Goal: Information Seeking & Learning: Check status

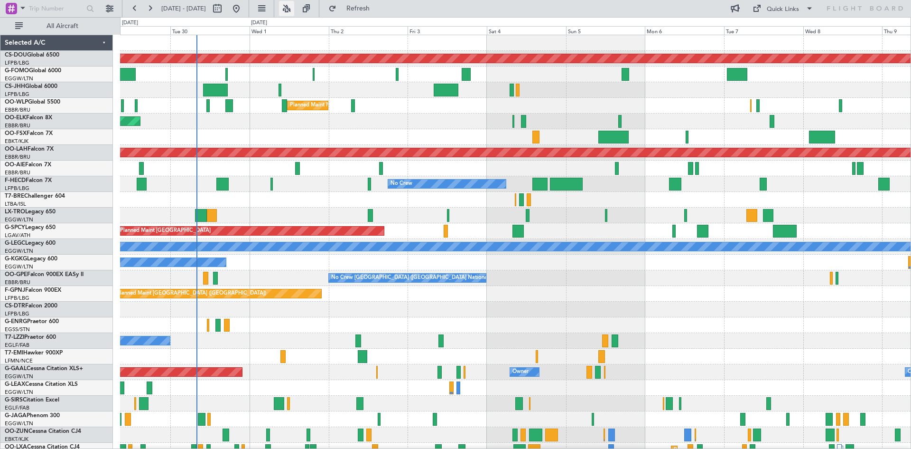
click at [294, 11] on button at bounding box center [286, 8] width 15 height 15
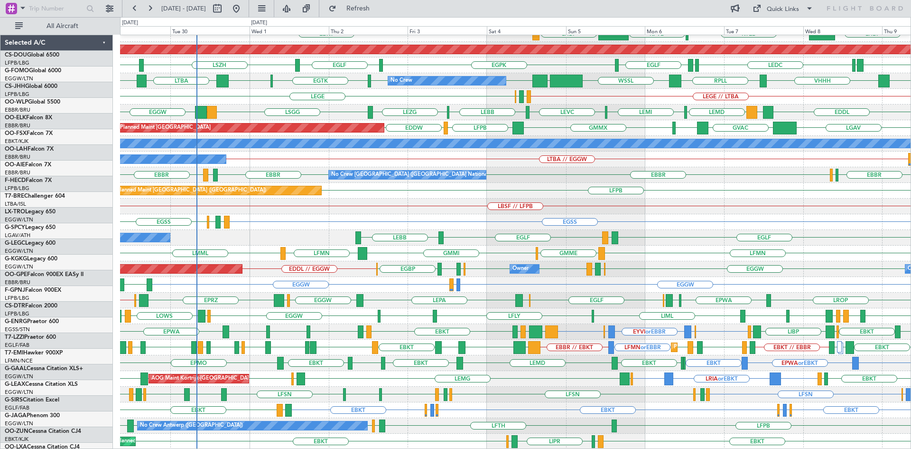
scroll to position [103, 0]
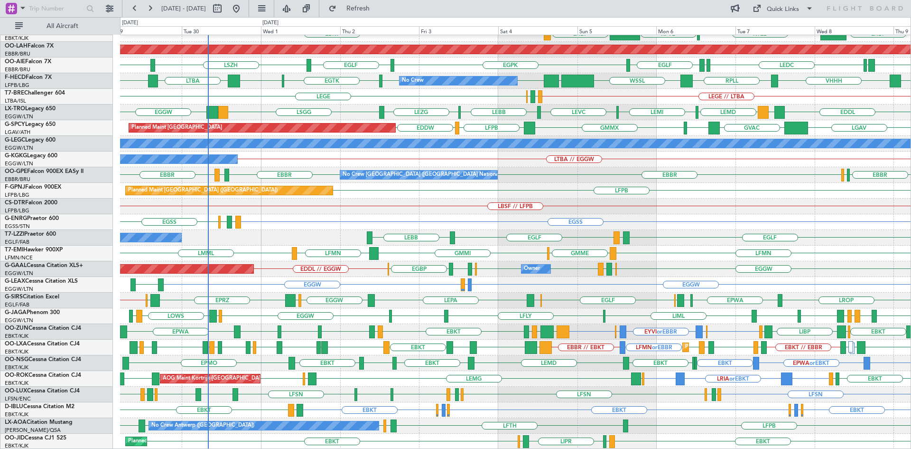
click at [317, 410] on div "EBKT EGGW or EBKT EDDK or EBKT EBKT EDDK or EBKT EGGW or EBKT EBKT LFTH EBKT A/…" at bounding box center [515, 410] width 791 height 16
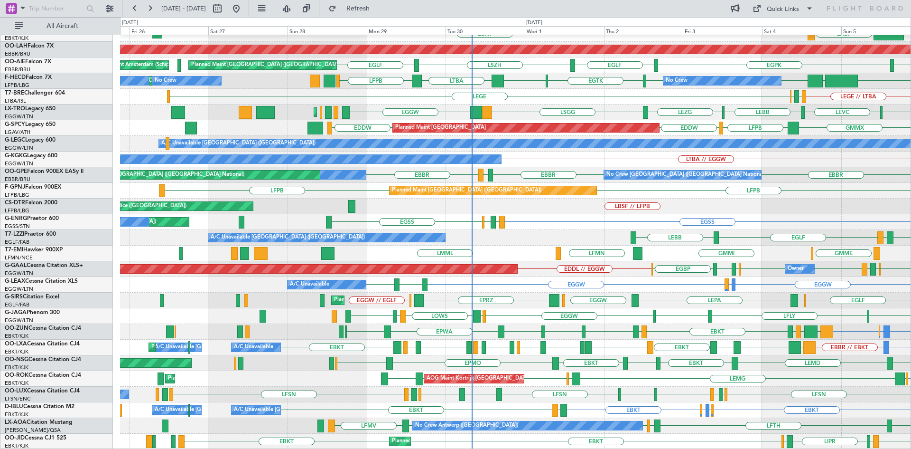
click at [465, 371] on div "Planned Maint Kortrijk-Wevelgem LIML LFMN EBBR EBKT EBBR KPVD LHBP EBKT Planned…" at bounding box center [515, 190] width 791 height 517
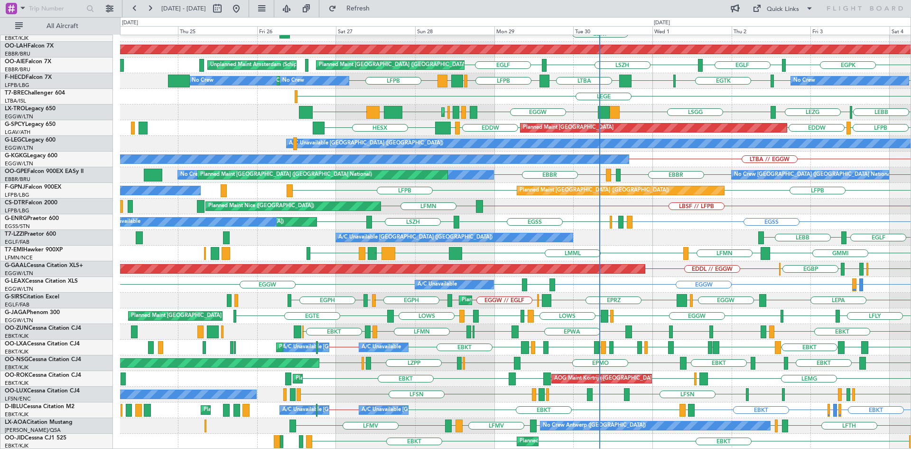
click at [828, 331] on div "Planned Maint Kortrijk-Wevelgem EBKT EBBR LFMN LIML EBKT Planned Maint Kortrijk…" at bounding box center [515, 190] width 791 height 517
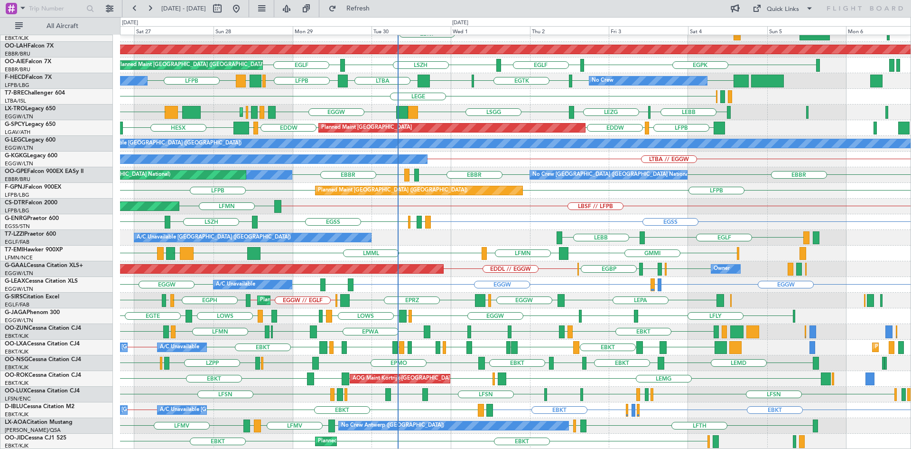
click at [623, 410] on div "Planned Maint Kortrijk-Wevelgem EBKT EBKT Planned Maint Kortrijk-Wevelgem Plann…" at bounding box center [515, 190] width 791 height 517
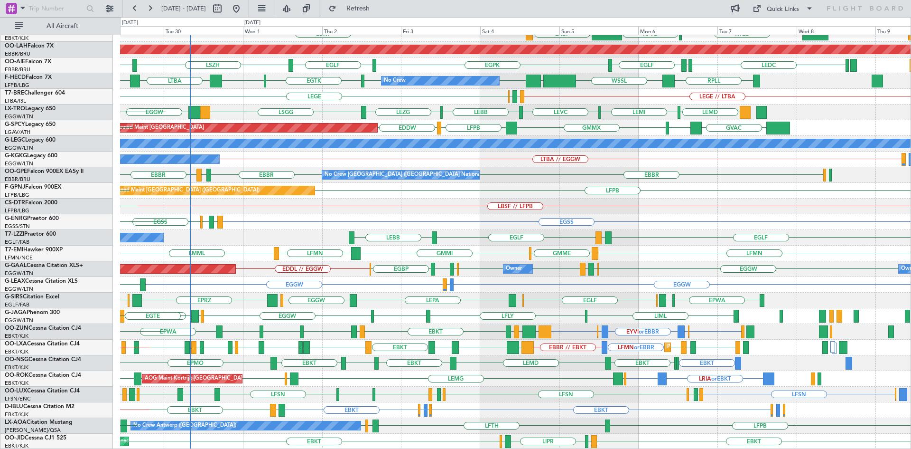
click at [533, 402] on div "EBKT EDDK or EBKT EGGW or EBKT EBKT LFTH EBKT A/C Unavailable Kortrijk-Wevelgem…" at bounding box center [515, 410] width 791 height 16
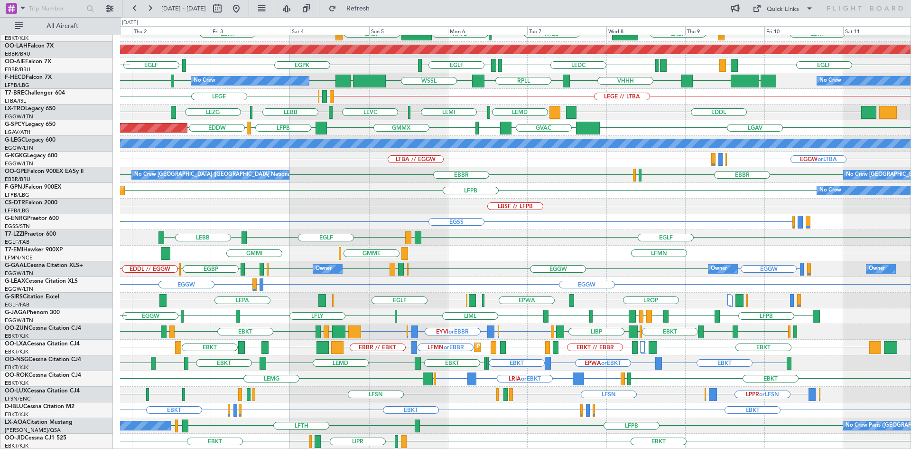
click at [421, 419] on div "LFPB LFTH LFPB EBAW No Crew Antwerp (Deurne) No Crew Paris (Le Bourget)" at bounding box center [515, 426] width 791 height 16
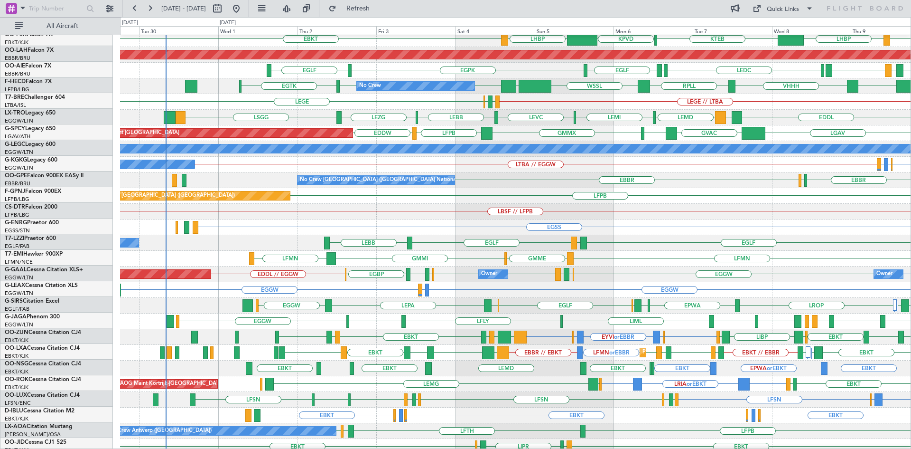
scroll to position [98, 0]
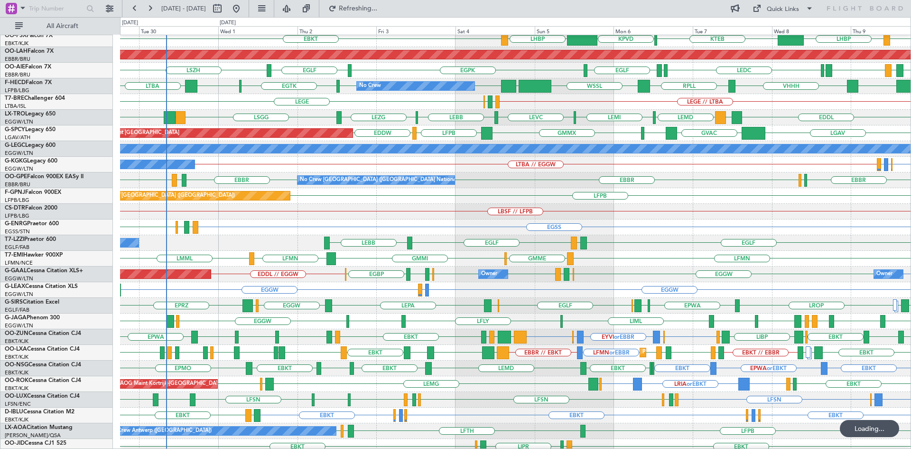
click at [572, 219] on div "LBSF // LFPB Planned Maint Nice (Côte d'Azur Airport)" at bounding box center [515, 212] width 791 height 16
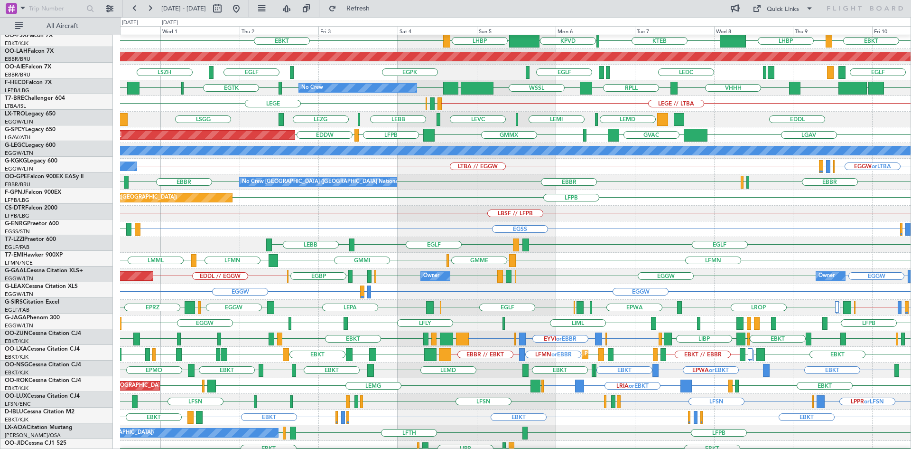
scroll to position [96, 0]
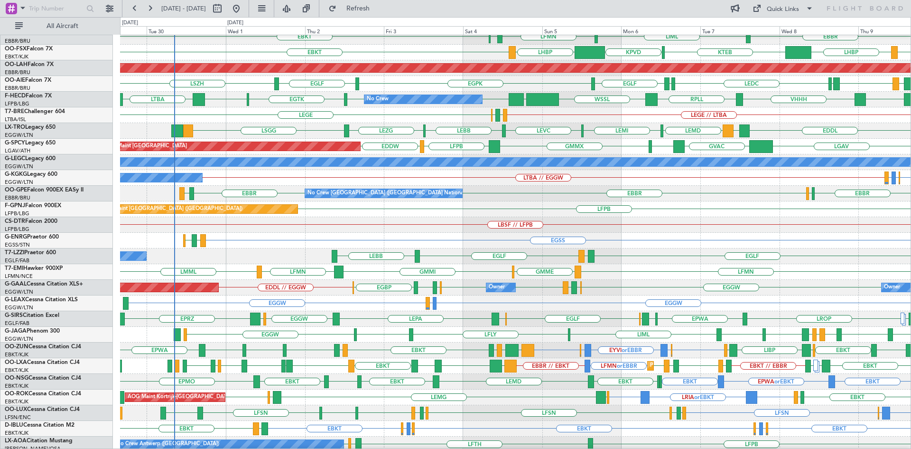
click at [516, 234] on div "EGSS EGPD EGWU EGWU or EGSS EGPD or EGSS" at bounding box center [515, 241] width 791 height 16
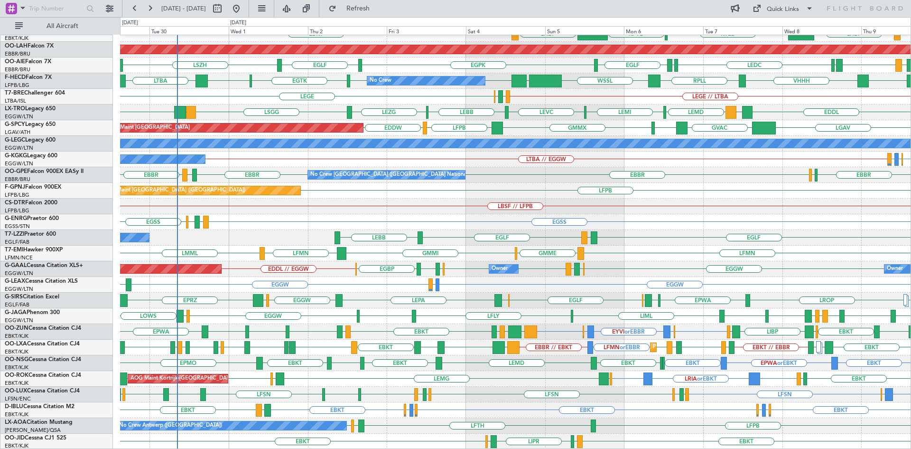
scroll to position [0, 0]
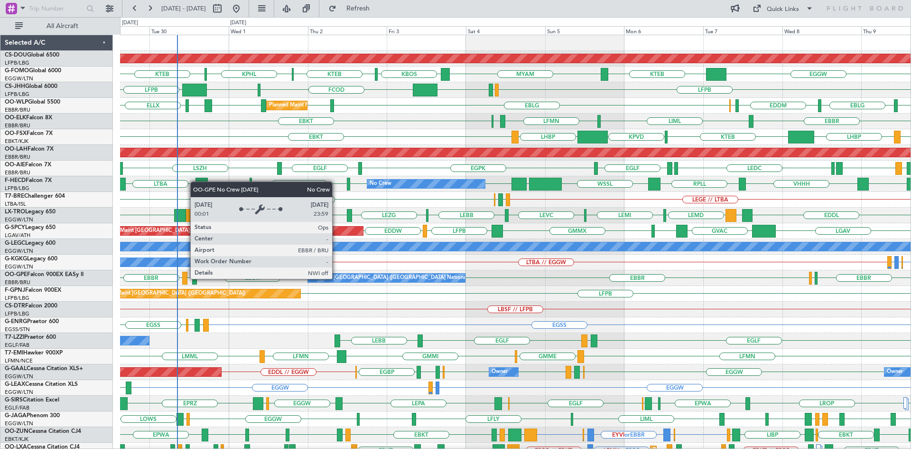
click at [336, 278] on div "No Crew [GEOGRAPHIC_DATA] ([GEOGRAPHIC_DATA] National)" at bounding box center [389, 278] width 159 height 14
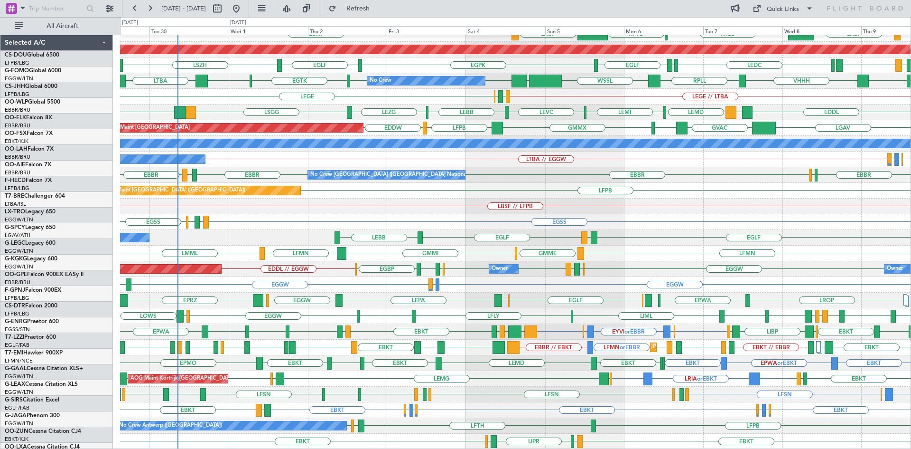
scroll to position [103, 0]
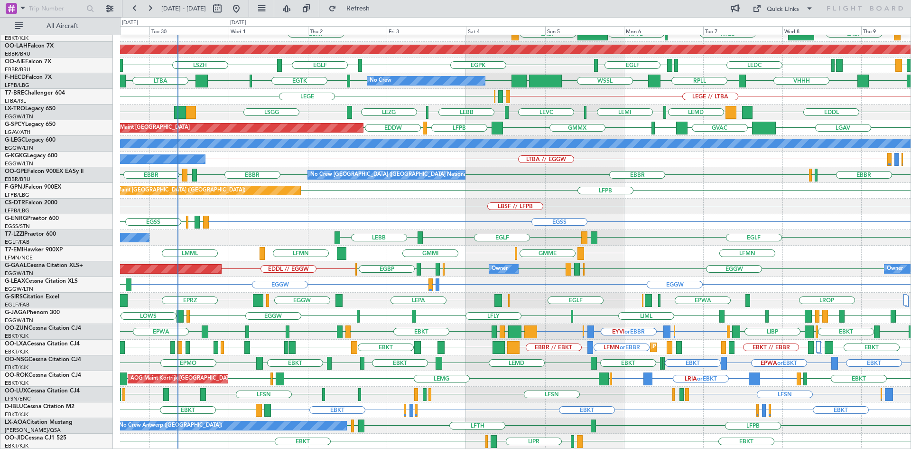
click at [444, 417] on div "EBKT EBKT EDDK or EBKT EGGW or EBKT EBKT EGGW or EBKT EDDK or EBKT LFTH EBKT A/…" at bounding box center [515, 410] width 791 height 16
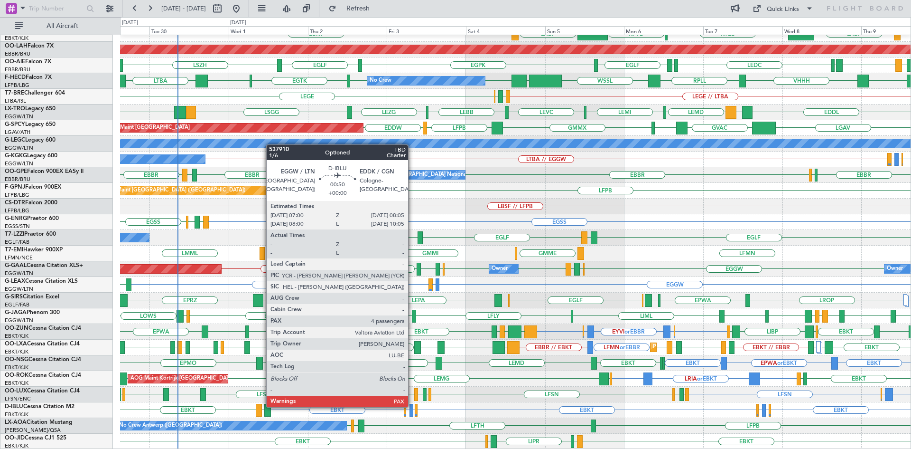
click at [412, 406] on div at bounding box center [412, 409] width 4 height 13
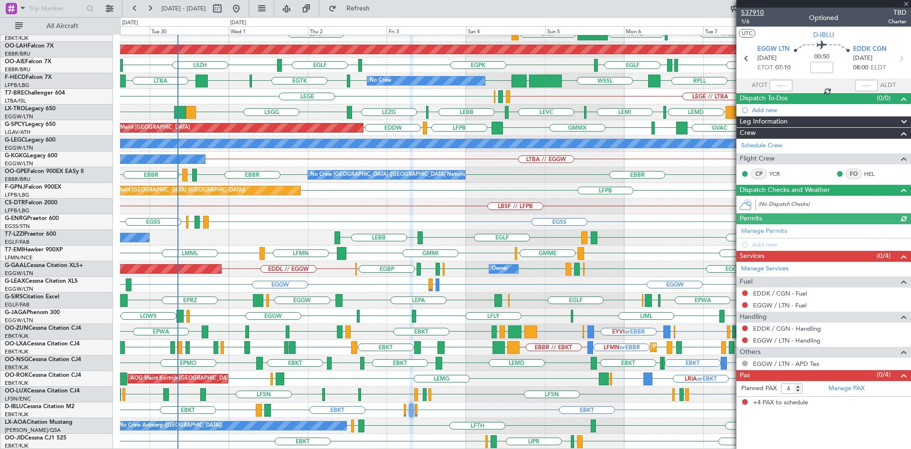
click at [754, 11] on span "537910" at bounding box center [752, 13] width 23 height 10
click at [907, 3] on div at bounding box center [824, 4] width 175 height 8
click at [906, 5] on span at bounding box center [906, 4] width 9 height 9
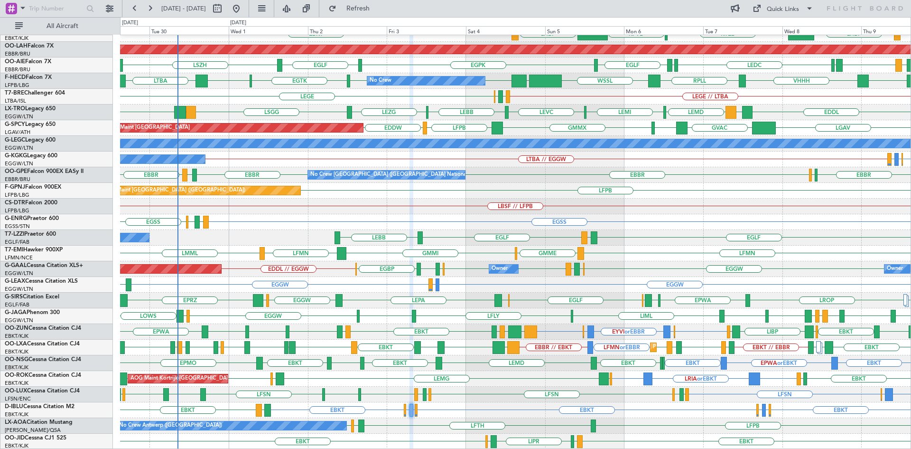
type input "0"
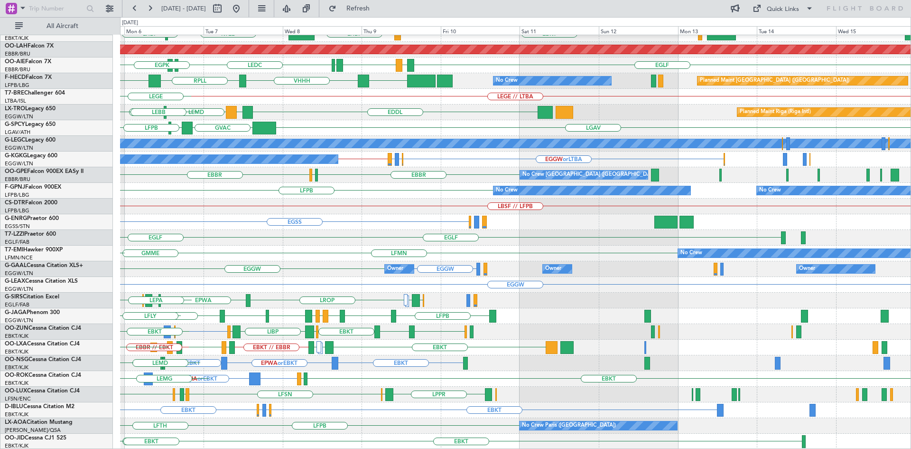
scroll to position [103, 0]
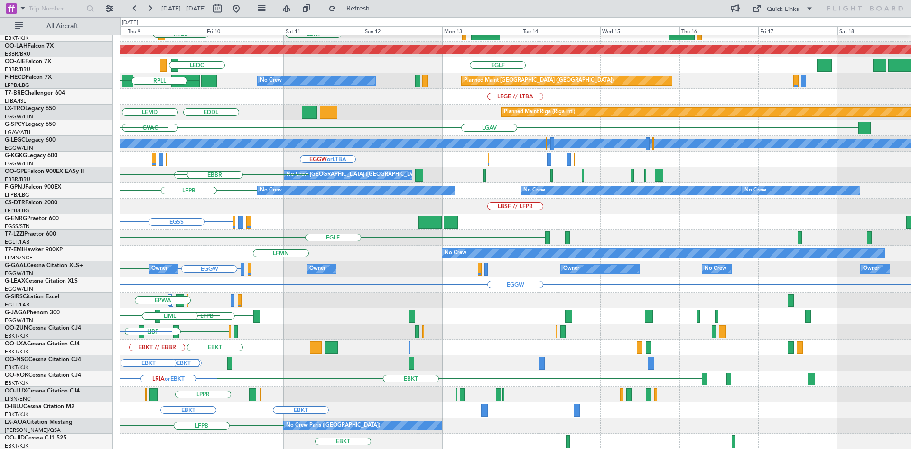
click at [18, 196] on div "EBBR LIML EBKT LHBP KTEB KPVD Planned [GEOGRAPHIC_DATA][PERSON_NAME]-[GEOGRAPHI…" at bounding box center [455, 232] width 911 height 431
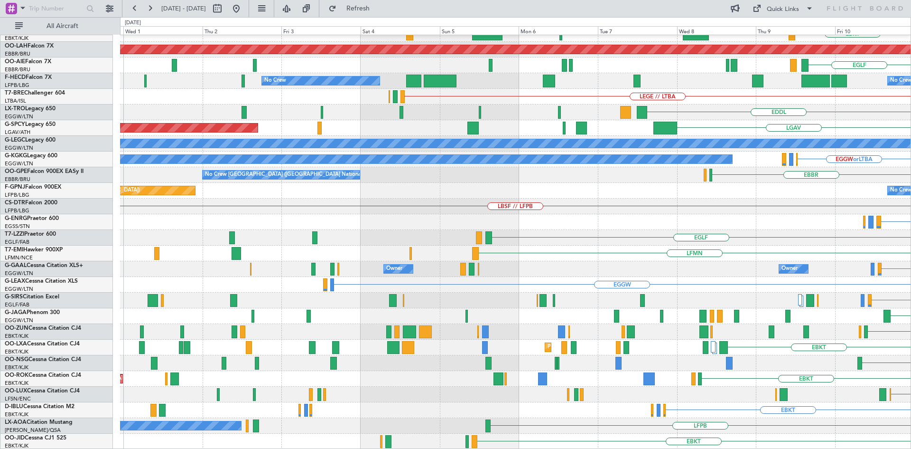
click at [911, 315] on html "[DATE] - [DATE] Refresh Quick Links All Aircraft [GEOGRAPHIC_DATA] Planned Main…" at bounding box center [455, 224] width 911 height 449
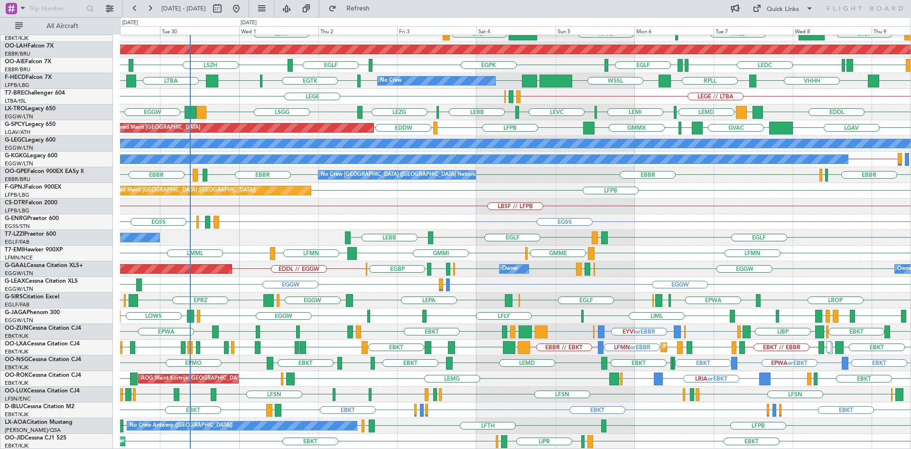
click at [353, 189] on div "LFPB Planned Maint [GEOGRAPHIC_DATA] ([GEOGRAPHIC_DATA]) No Crew" at bounding box center [515, 191] width 791 height 16
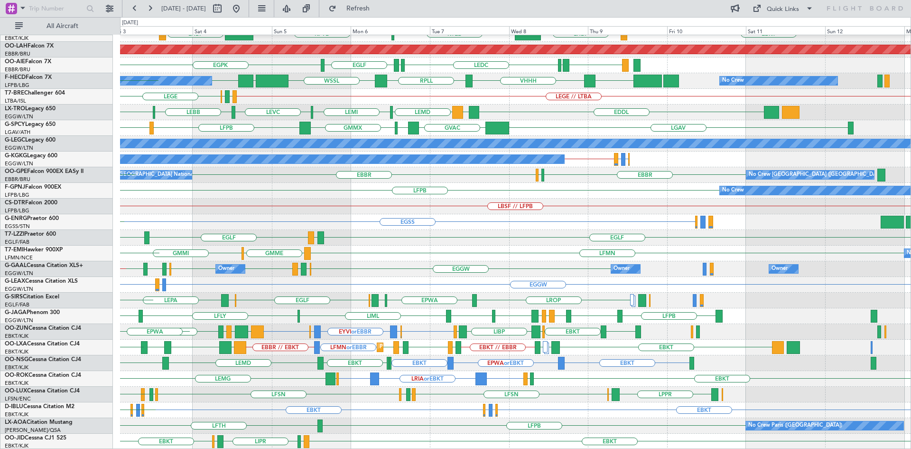
click at [363, 267] on div "EGGW [GEOGRAPHIC_DATA] LIMJ EGGW EGGW EGBP EGPF EGBP Owner Owner Owner EDDL // …" at bounding box center [515, 269] width 791 height 16
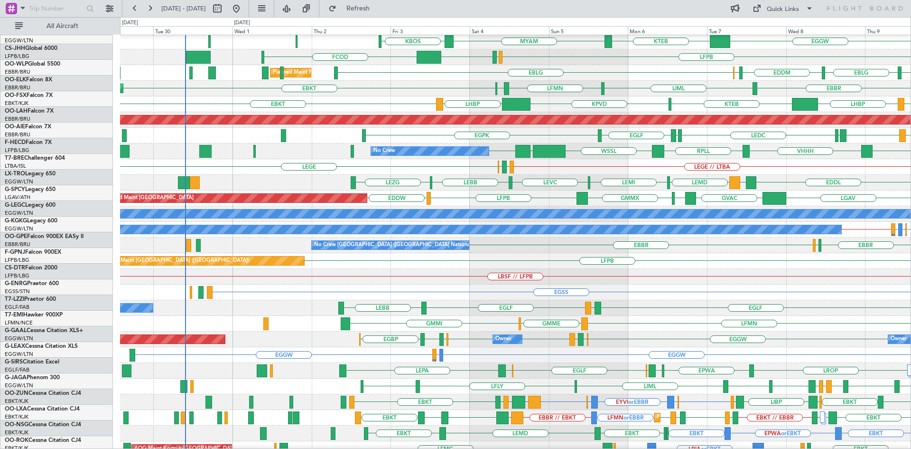
scroll to position [33, 0]
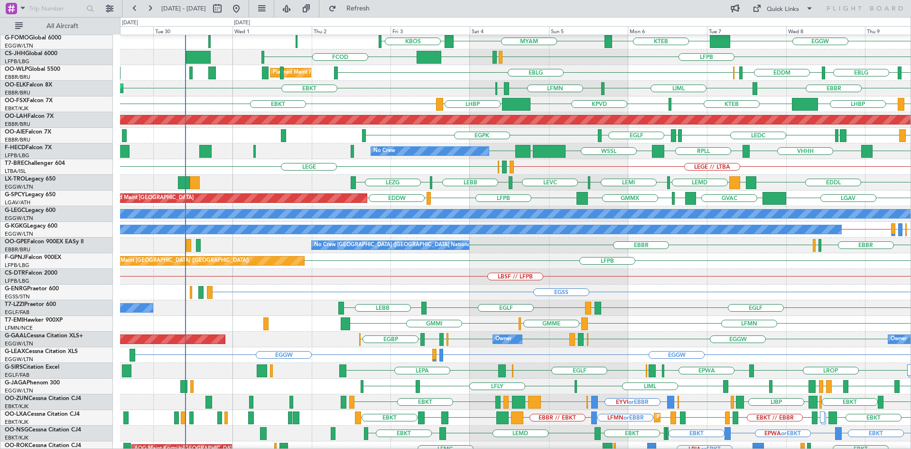
click at [564, 330] on div "LFMN GMME GMMI" at bounding box center [515, 324] width 791 height 16
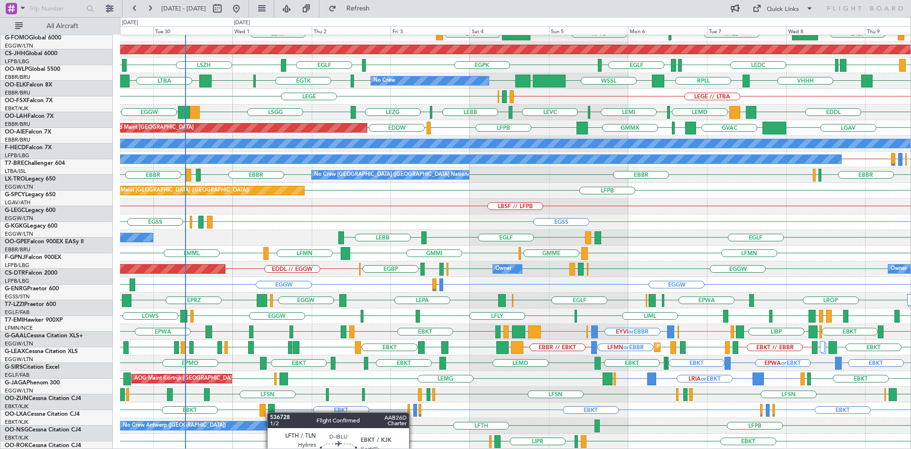
scroll to position [103, 0]
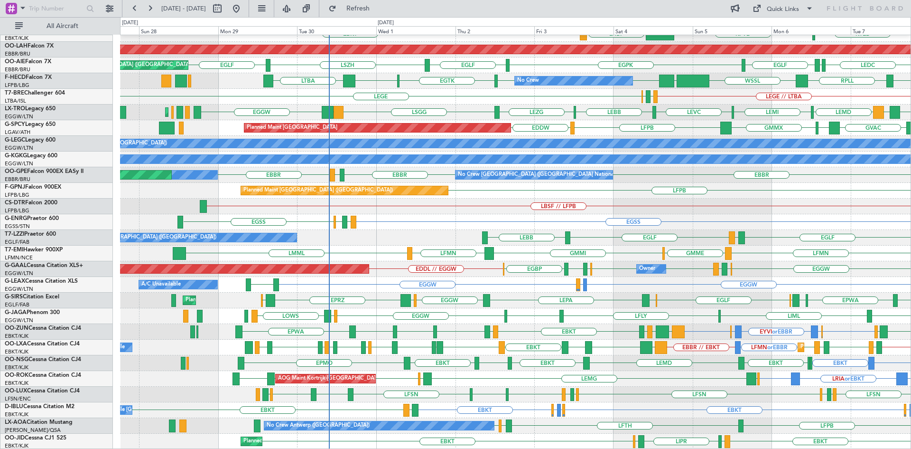
click at [452, 326] on div "Planned Maint Kortrijk-[GEOGRAPHIC_DATA] [GEOGRAPHIC_DATA] LIML EBKT LFMN [GEOG…" at bounding box center [515, 190] width 791 height 517
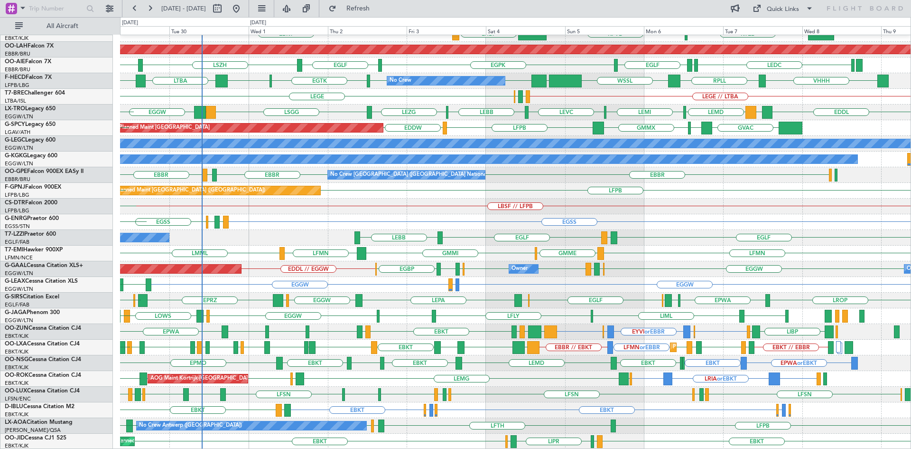
click at [557, 275] on div "EBBR LIML EBKT LFMN [GEOGRAPHIC_DATA] Planned Maint [GEOGRAPHIC_DATA]-[GEOGRAPH…" at bounding box center [515, 190] width 791 height 517
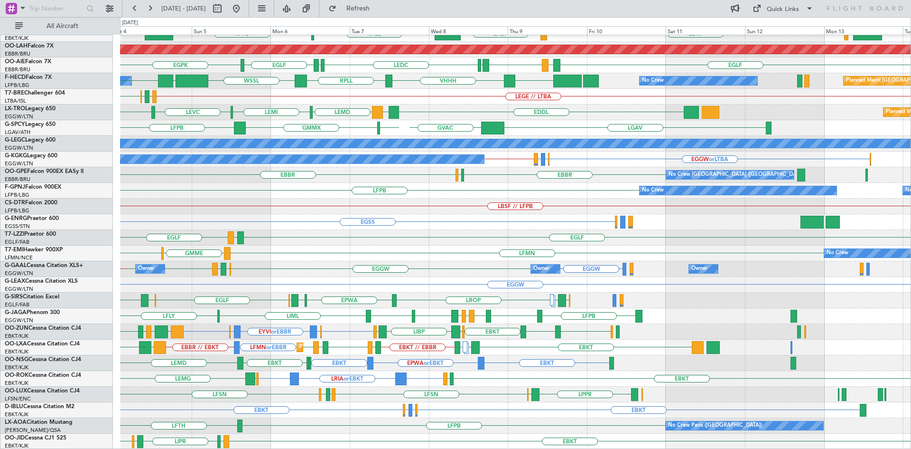
click at [365, 407] on div "EBKT LIML LFMN [GEOGRAPHIC_DATA] [GEOGRAPHIC_DATA] KTEB KPVD LHBP EBKT LHBP EBK…" at bounding box center [515, 190] width 791 height 517
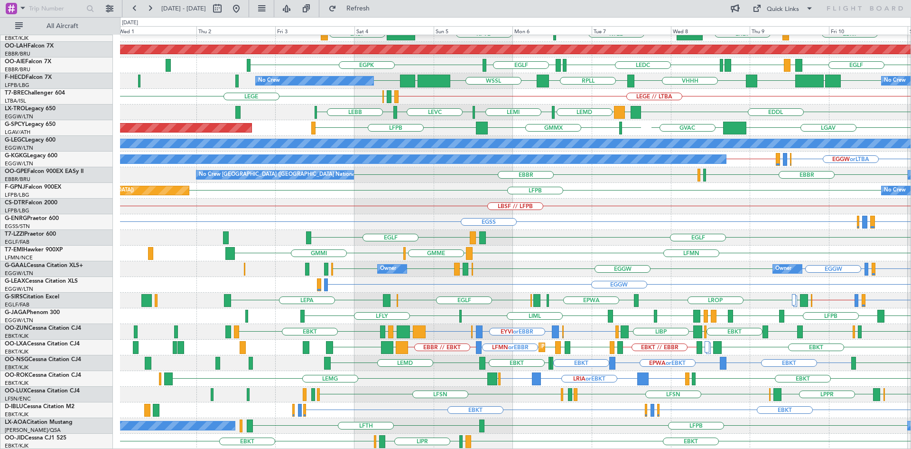
click at [751, 398] on div "EBKT LIML LFMN [GEOGRAPHIC_DATA] [GEOGRAPHIC_DATA] Planned Maint [GEOGRAPHIC_DA…" at bounding box center [515, 190] width 791 height 517
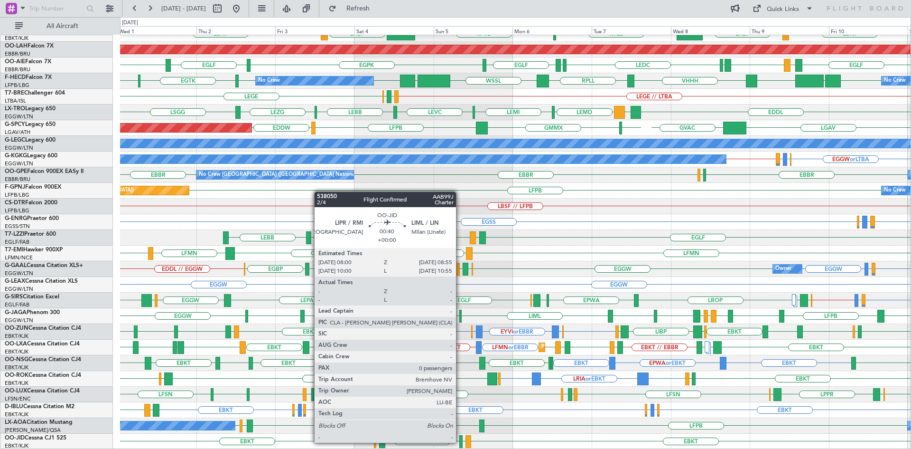
click at [460, 441] on div at bounding box center [460, 441] width 3 height 13
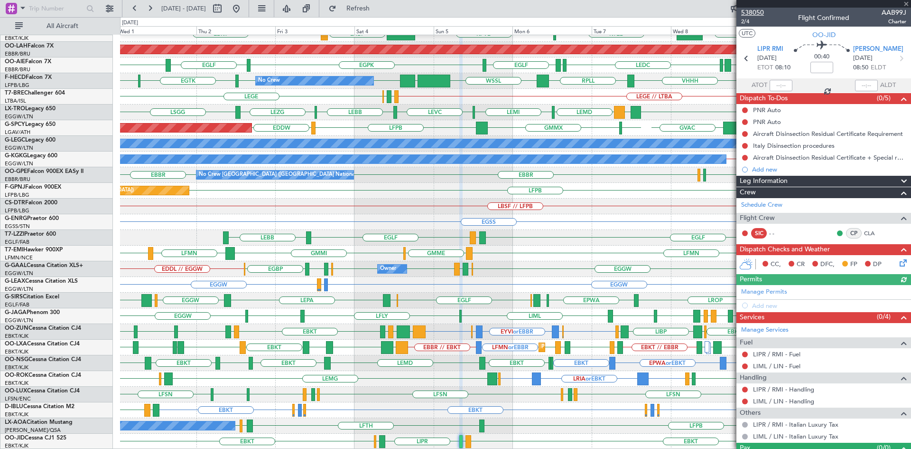
click at [757, 13] on span "538050" at bounding box center [752, 13] width 23 height 10
click at [908, 5] on span at bounding box center [906, 4] width 9 height 9
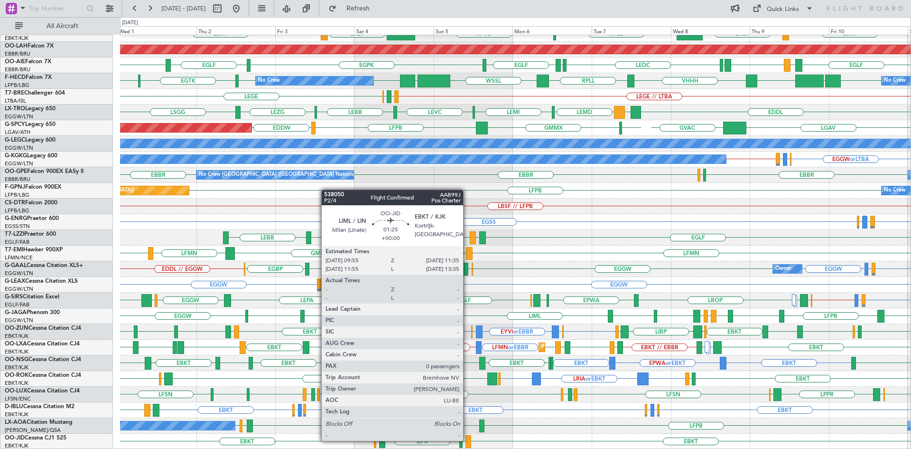
click at [467, 439] on div at bounding box center [469, 441] width 6 height 13
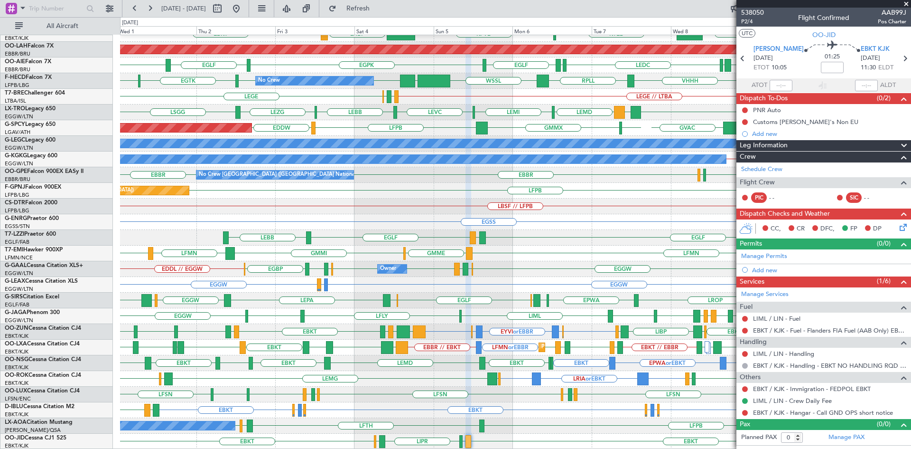
click at [905, 1] on span at bounding box center [906, 4] width 9 height 9
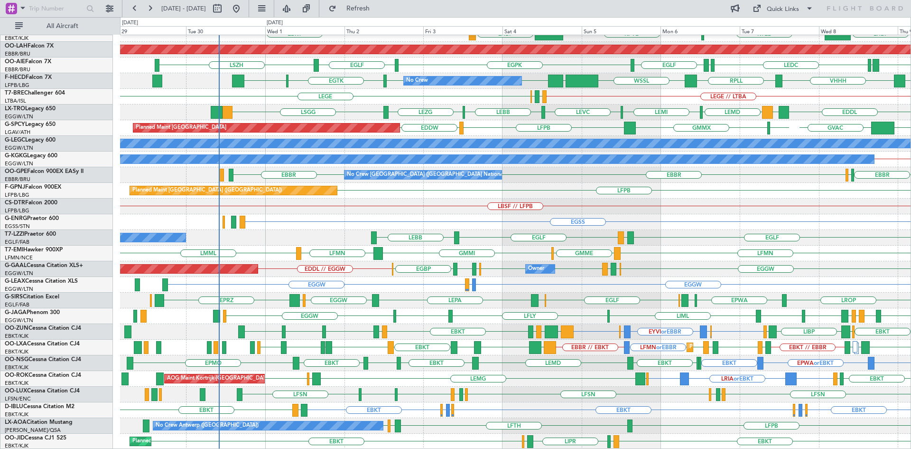
click at [505, 234] on div "EBKT LIML LFMN [GEOGRAPHIC_DATA] [GEOGRAPHIC_DATA] Planned Maint [GEOGRAPHIC_DA…" at bounding box center [515, 190] width 791 height 517
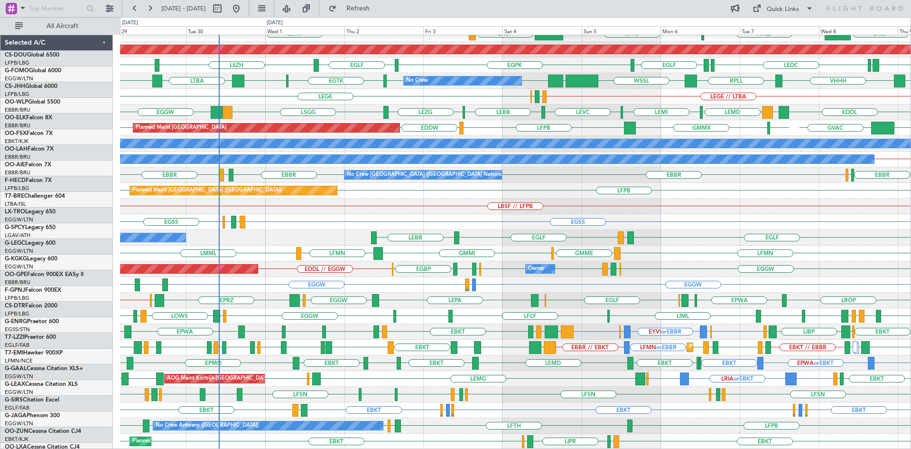
scroll to position [103, 0]
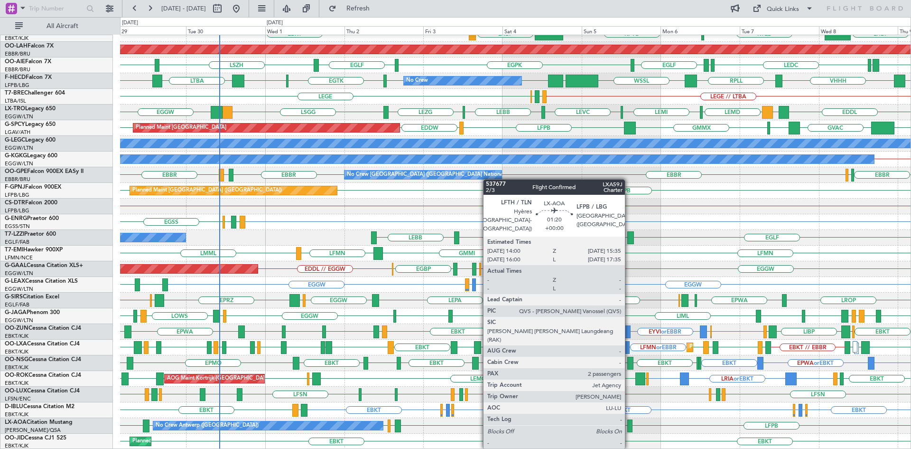
click at [629, 429] on div at bounding box center [629, 425] width 5 height 13
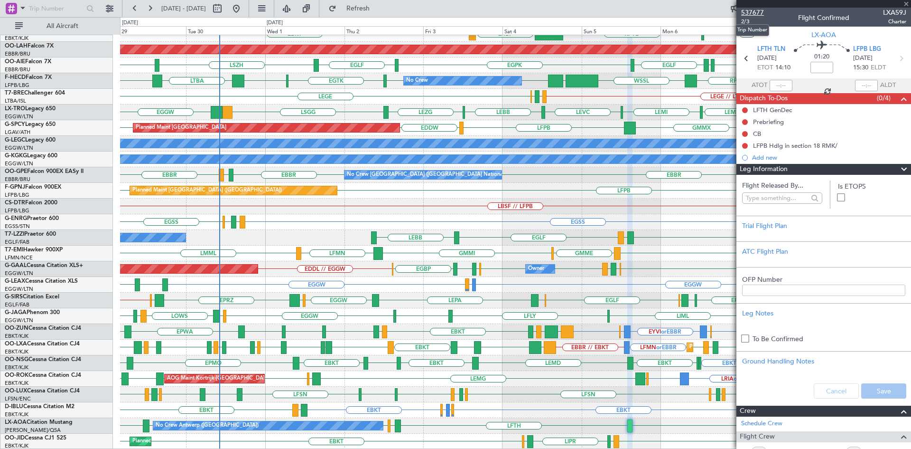
click at [757, 9] on span "537677" at bounding box center [752, 13] width 23 height 10
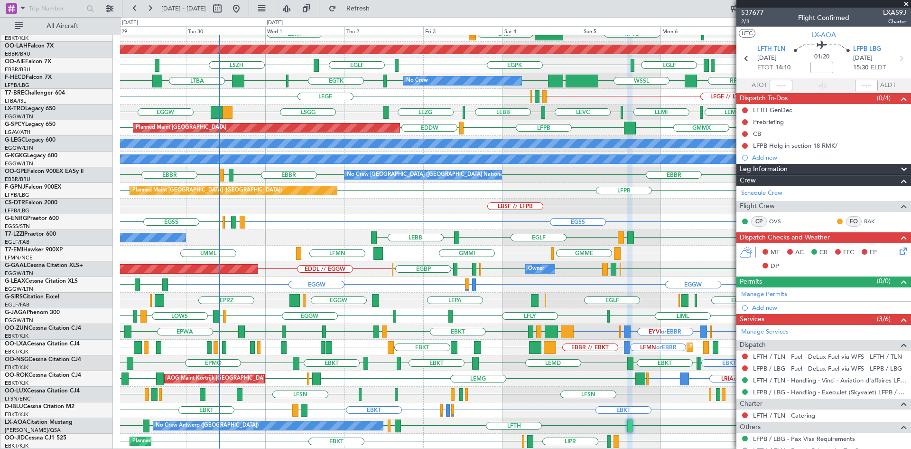
click at [906, 3] on span at bounding box center [906, 4] width 9 height 9
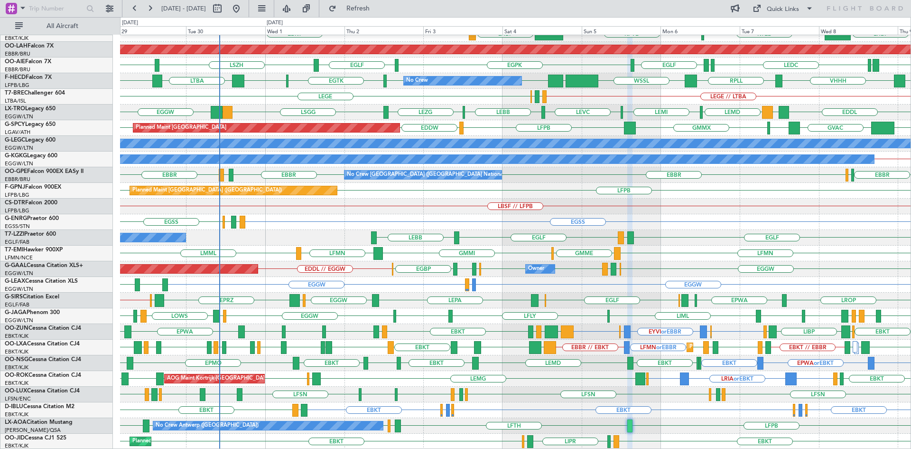
type input "0"
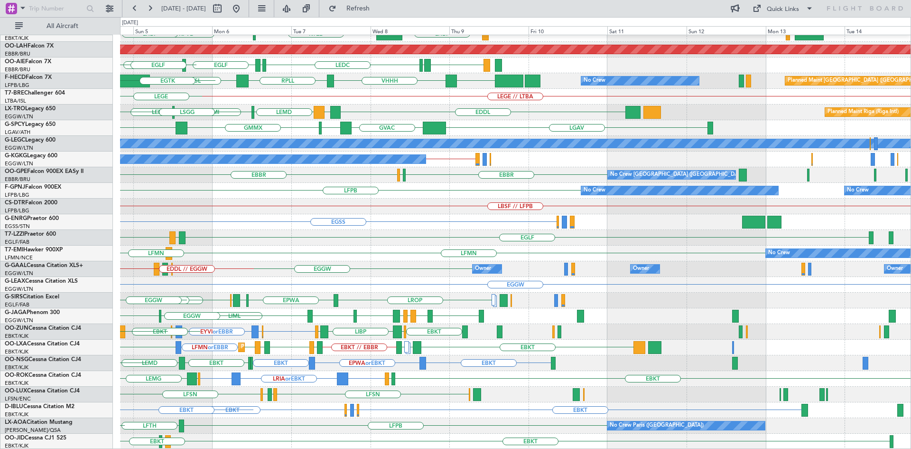
click at [202, 220] on div "EBBR LIML LFMN EBBR EBKT LHBP KTEB KPVD LHBP EBKT Planned Maint Alton-st Louis …" at bounding box center [515, 190] width 791 height 517
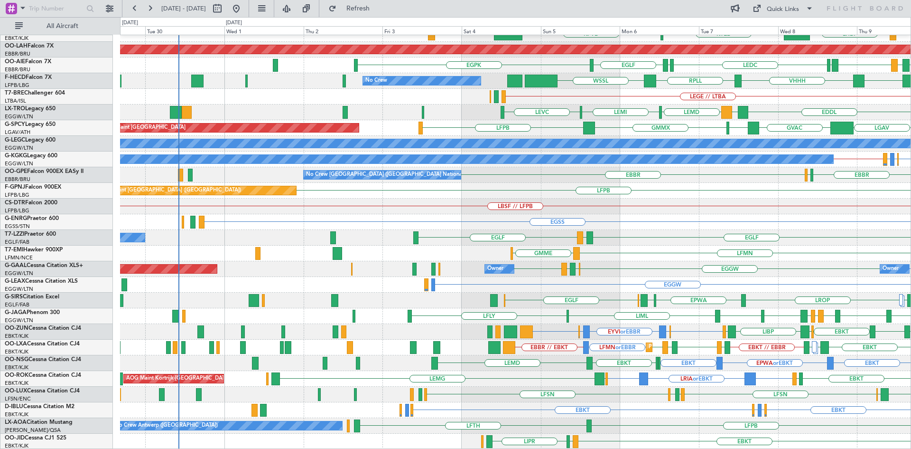
click at [703, 346] on div "LIML LFMN EBBR Planned Maint Kortrijk-Wevelgem KTEB KPVD LHBP EBKT Planned Main…" at bounding box center [515, 190] width 791 height 517
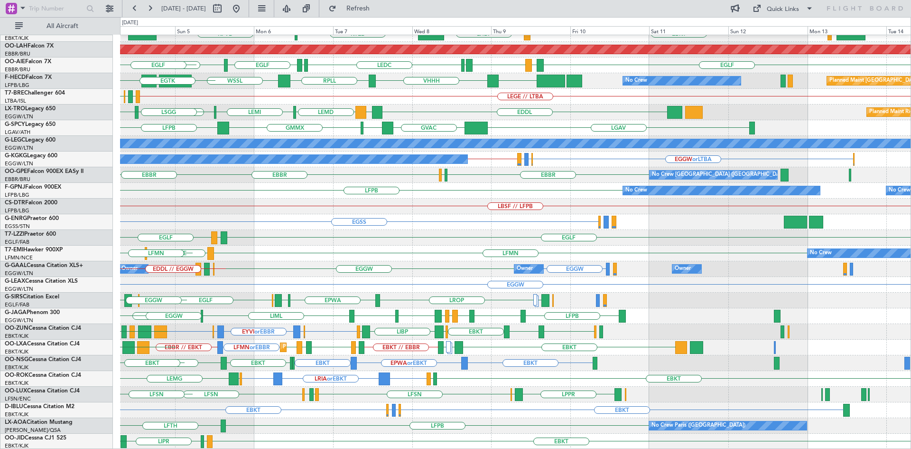
click at [374, 324] on div "EBBR LIML EBKT LFMN EBBR EBKT LHBP KTEB KPVD LHBP EBKT Planned Maint Alton-st L…" at bounding box center [515, 190] width 791 height 517
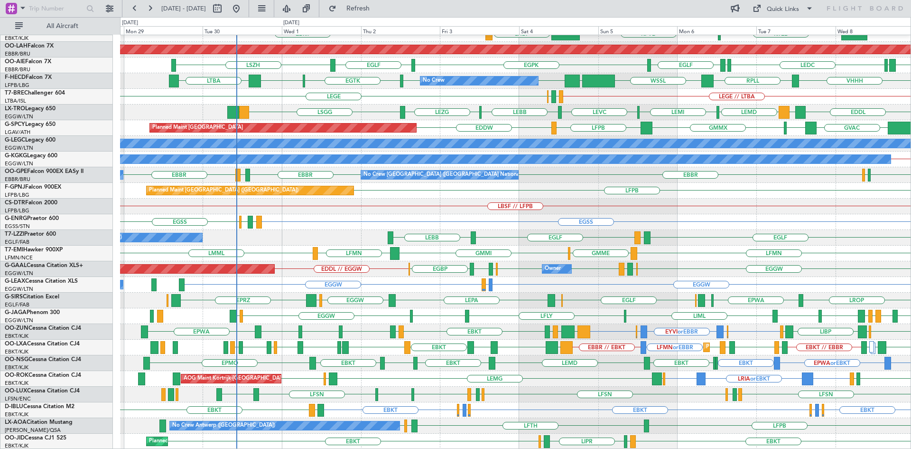
click at [531, 340] on div "EBBR LIML EBKT LFMN EBBR Planned Maint Kortrijk-Wevelgem KTEB EBKT KPVD LHBP LH…" at bounding box center [515, 190] width 791 height 517
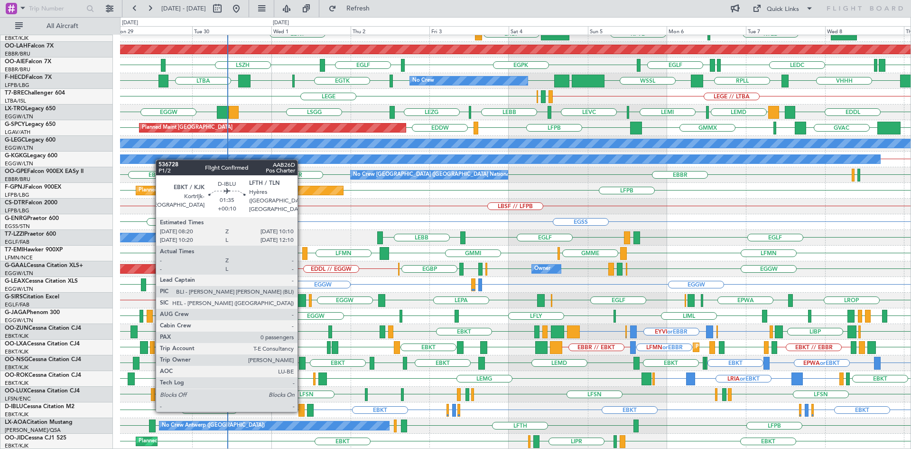
click at [302, 410] on div at bounding box center [302, 409] width 6 height 13
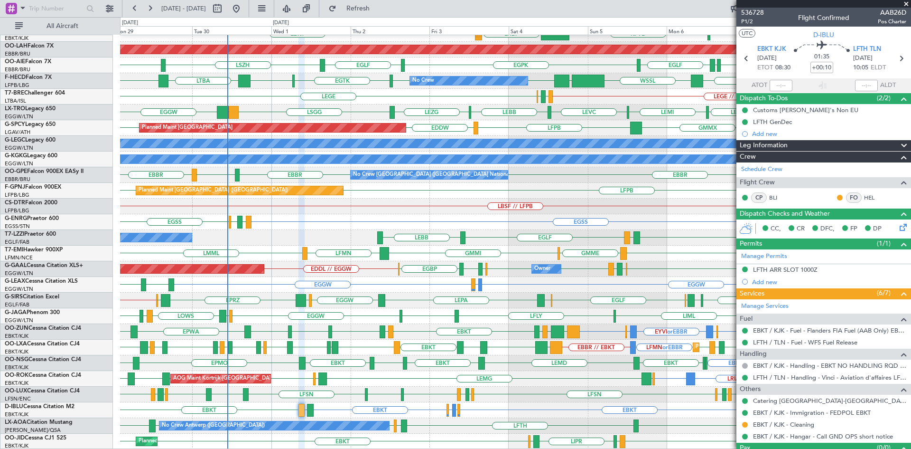
click at [906, 1] on span at bounding box center [906, 4] width 9 height 9
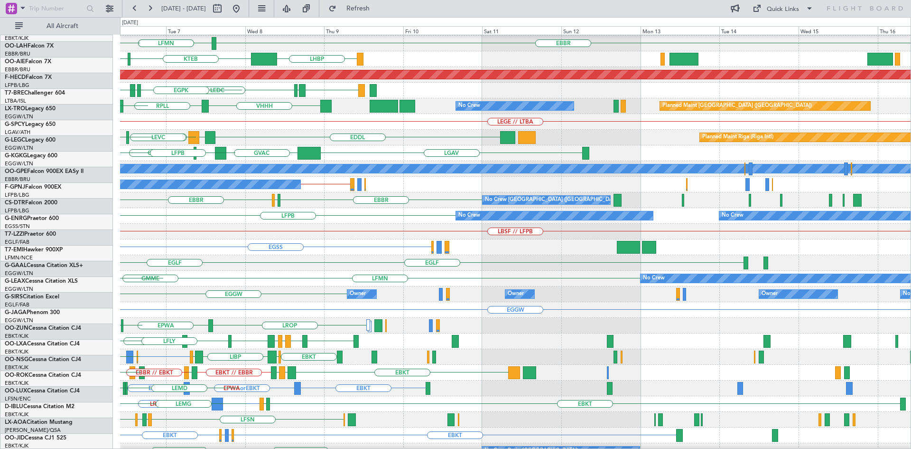
scroll to position [78, 0]
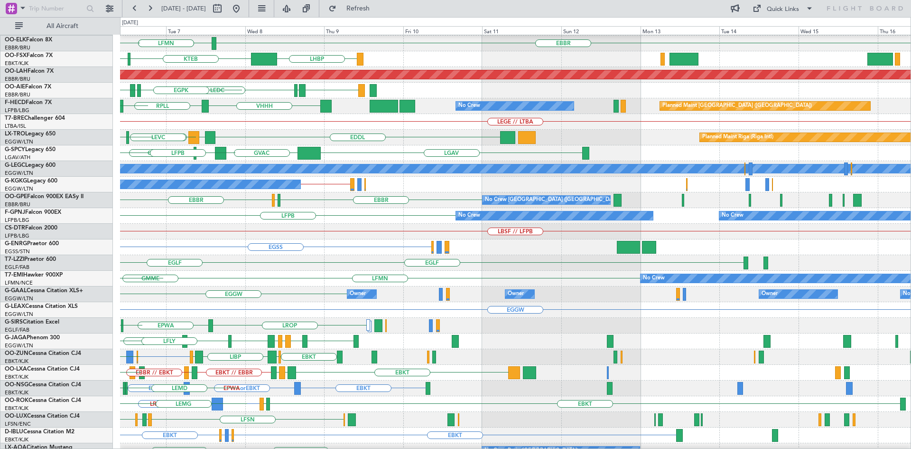
click at [0, 194] on div "EBLG EDDM ELLX EBLG EBBR LIML LFMN EBBR EBKT LHBP KTEB KPVD LHBP Planned Maint …" at bounding box center [455, 232] width 911 height 431
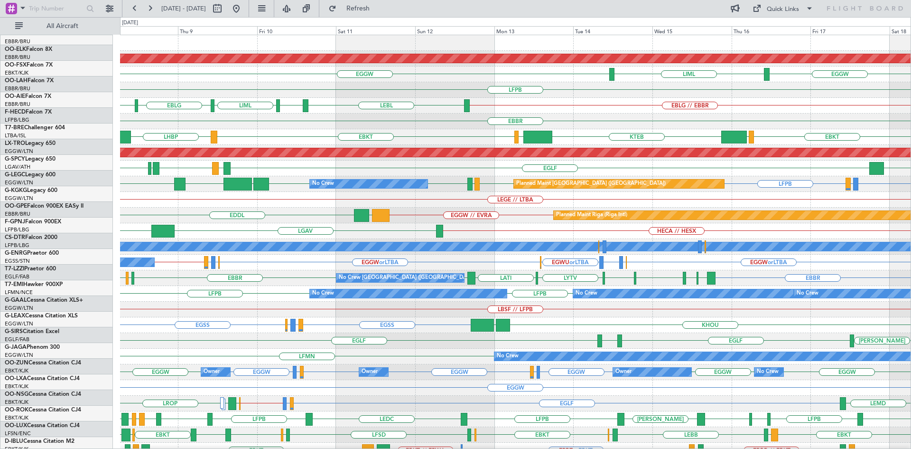
scroll to position [0, 0]
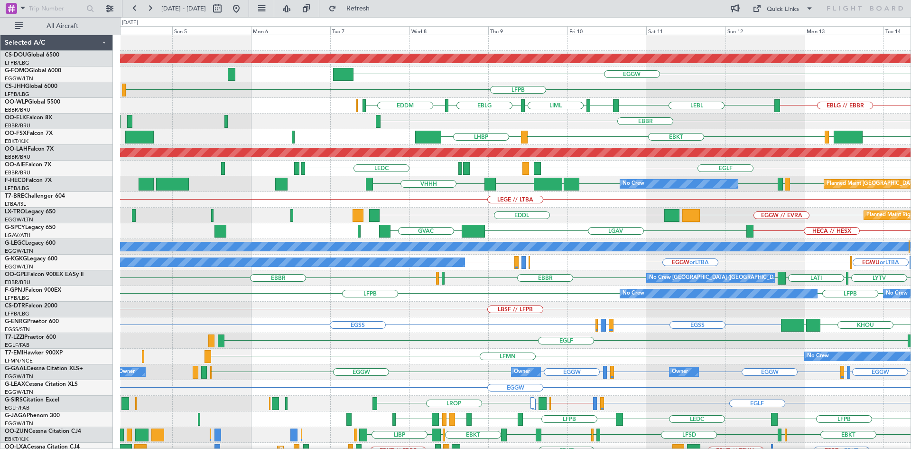
click at [547, 120] on div "Planned Maint London (Biggin Hill) EGGW LIML EGGW LFPB EBLG // EBBR LEBL EBLG L…" at bounding box center [515, 293] width 791 height 517
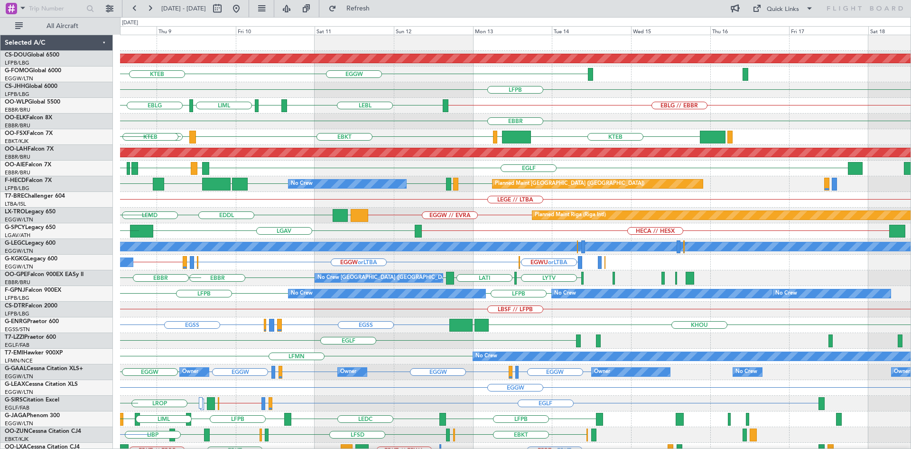
click at [234, 162] on div "Planned Maint London (Biggin Hill) EGGW KTEB LFPB EBLG // EBBR LEBL EBLG LIML E…" at bounding box center [515, 293] width 791 height 517
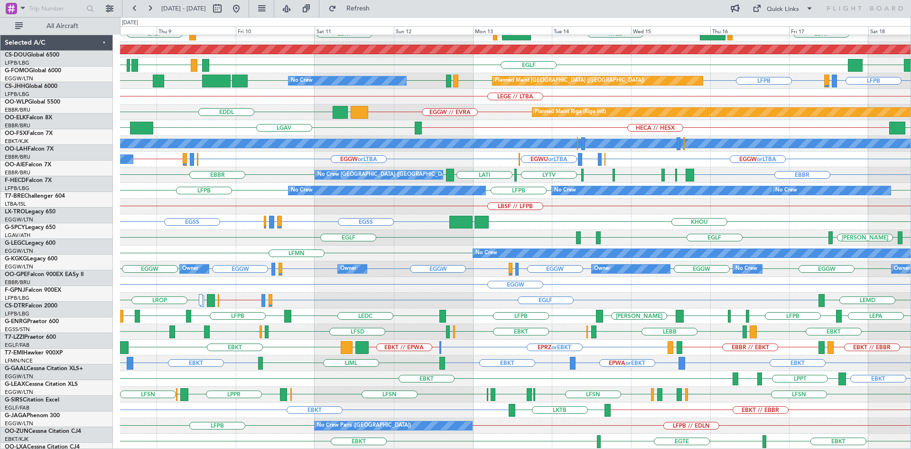
scroll to position [103, 0]
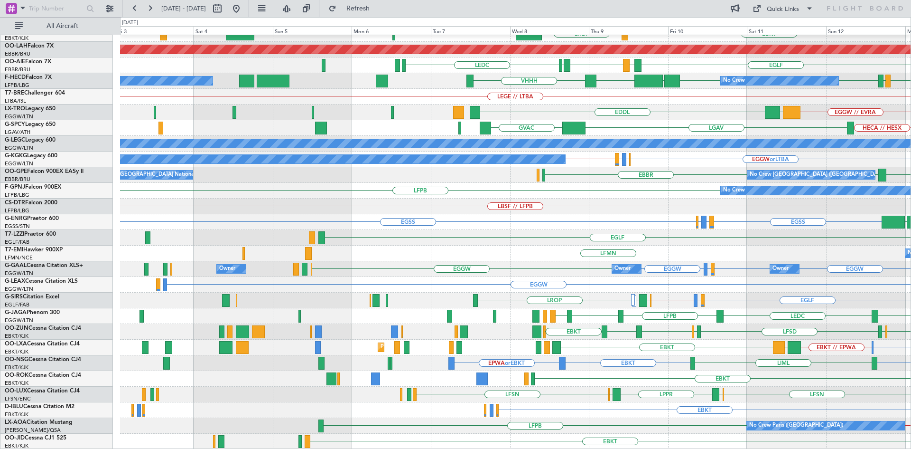
click at [772, 299] on div "EBBR EBKT LHBP LIMC KTEB Planned Maint Alton-st Louis (St Louis Regl) EGLF LEMD…" at bounding box center [515, 190] width 791 height 517
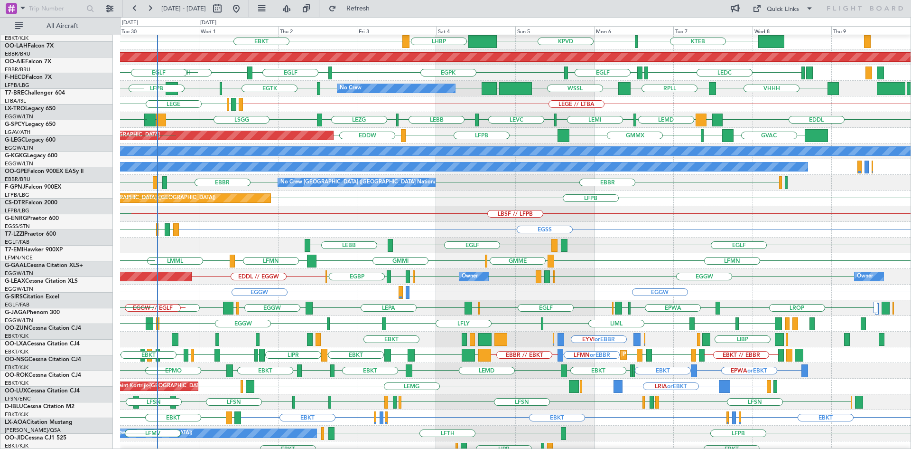
scroll to position [95, 0]
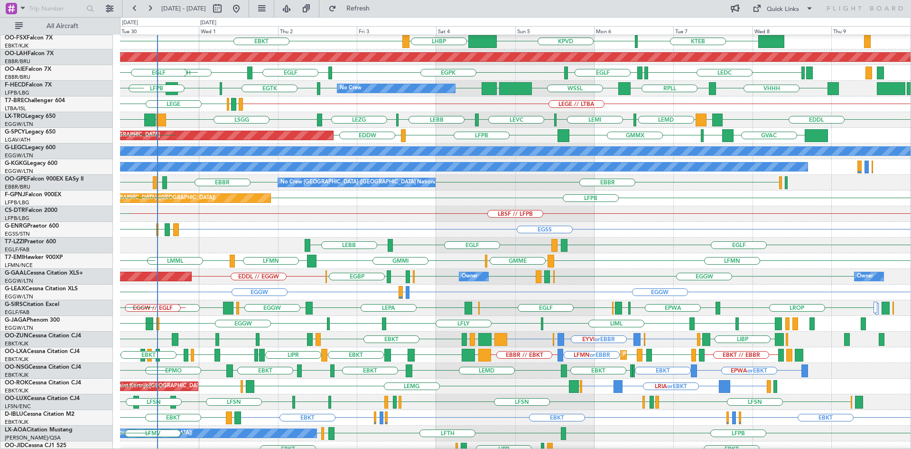
click at [322, 218] on div "LBSF // LFPB LFMN Planned Maint Nice (Côte d'Azur Airport)" at bounding box center [515, 214] width 791 height 16
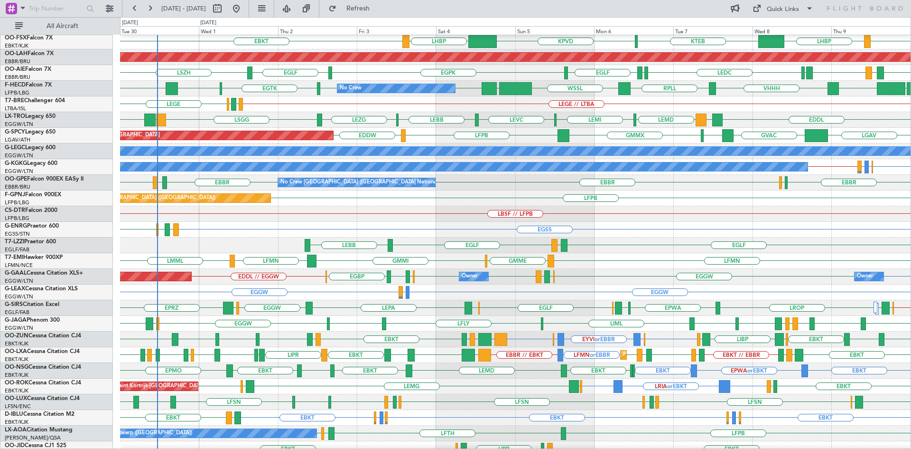
click at [460, 195] on div "Planned Maint Paris (Le Bourget) LFPB No Crew" at bounding box center [515, 198] width 791 height 16
drag, startPoint x: 385, startPoint y: 10, endPoint x: 350, endPoint y: 0, distance: 37.1
click at [378, 10] on span "Refresh" at bounding box center [358, 8] width 40 height 7
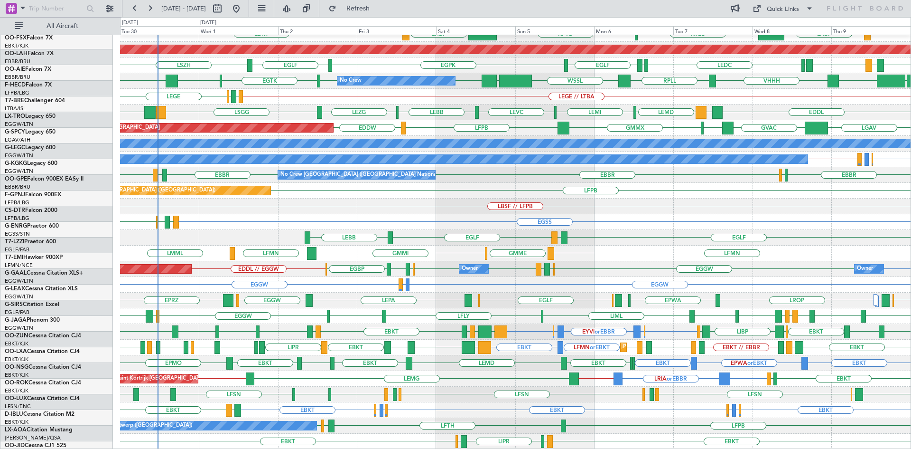
scroll to position [103, 0]
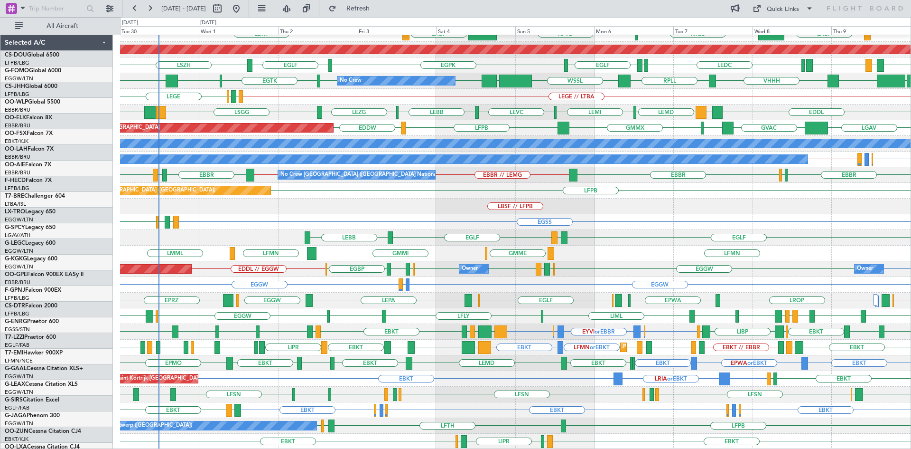
scroll to position [103, 0]
